Goal: Task Accomplishment & Management: Complete application form

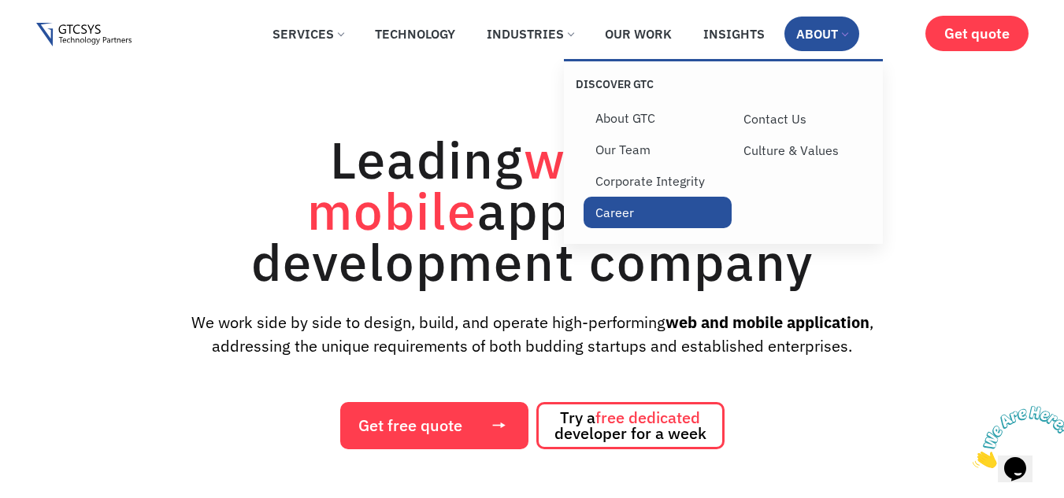
click at [661, 215] on link "Career" at bounding box center [658, 213] width 148 height 32
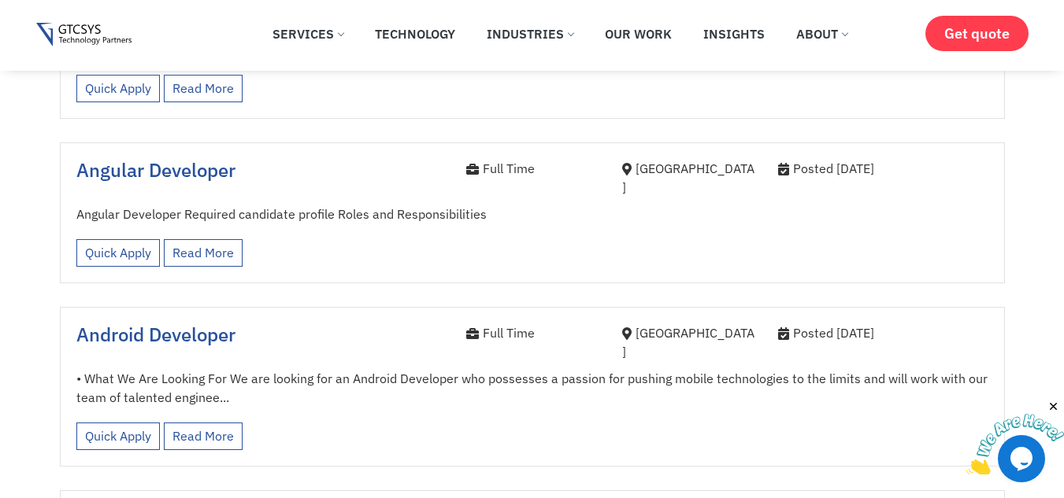
scroll to position [1876, 0]
click at [480, 158] on div "Full Time" at bounding box center [532, 181] width 156 height 46
click at [180, 239] on link "Read More" at bounding box center [203, 253] width 79 height 28
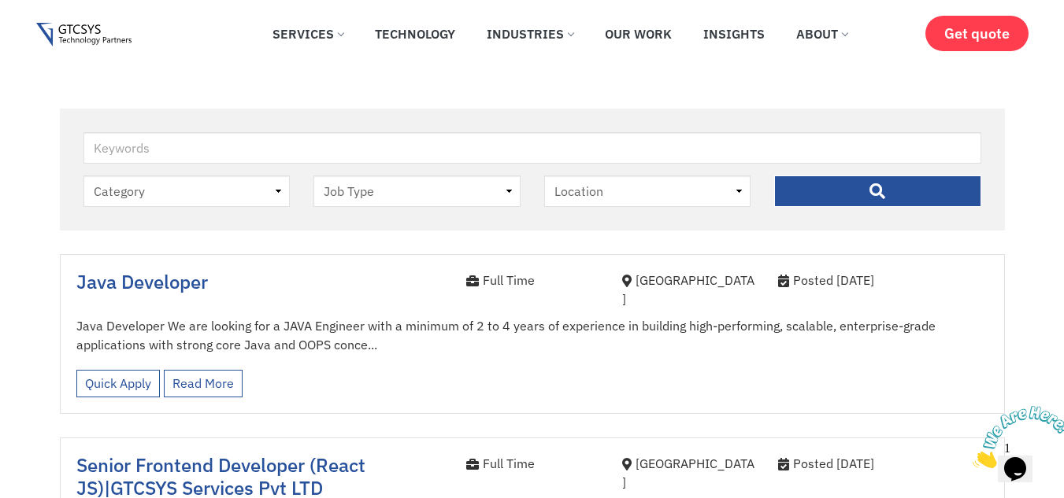
scroll to position [172, 0]
